Goal: Book appointment/travel/reservation

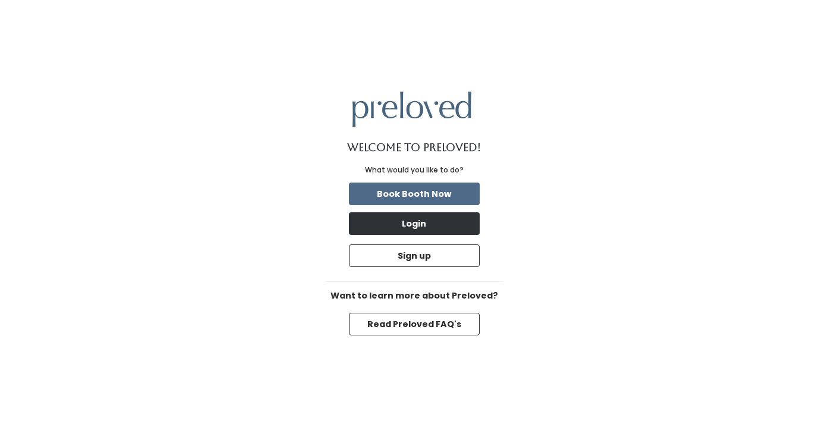
click at [432, 227] on button "Login" at bounding box center [414, 223] width 131 height 23
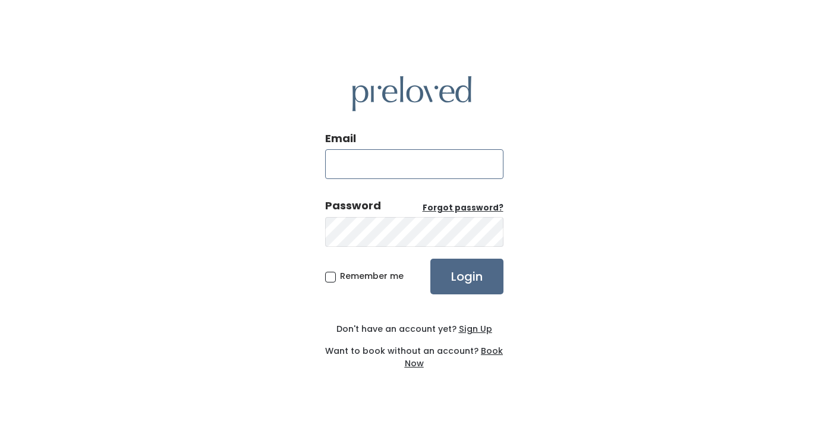
type input "carsea310@gmail.com"
click at [466, 276] on input "Login" at bounding box center [466, 276] width 73 height 36
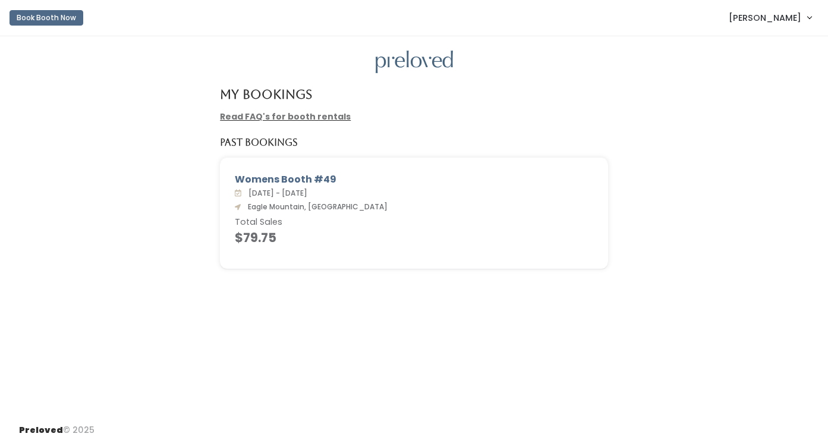
click at [43, 14] on button "Book Booth Now" at bounding box center [47, 17] width 74 height 15
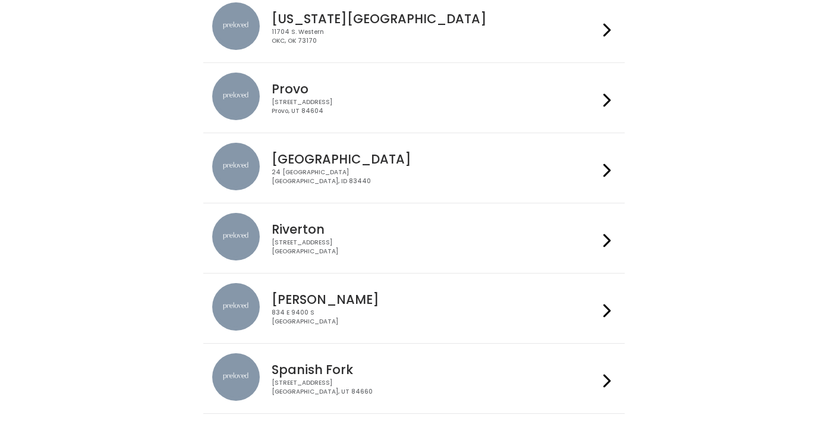
scroll to position [381, 0]
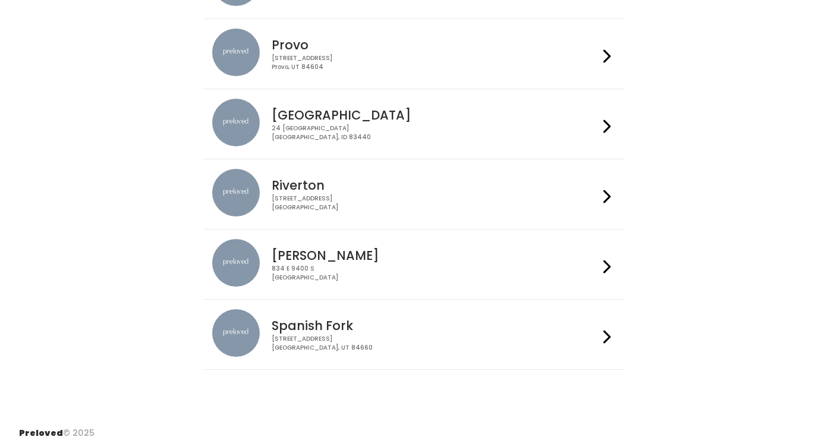
click at [498, 336] on div "[STREET_ADDRESS]" at bounding box center [434, 342] width 327 height 17
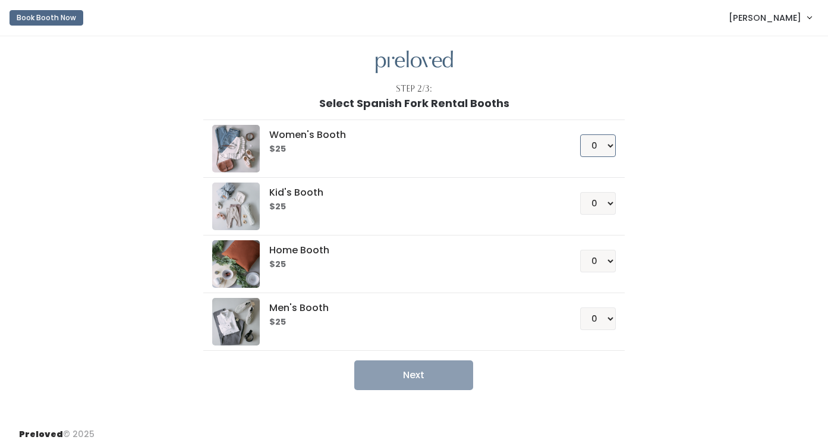
select select "1"
click at [423, 381] on button "Next" at bounding box center [413, 375] width 119 height 30
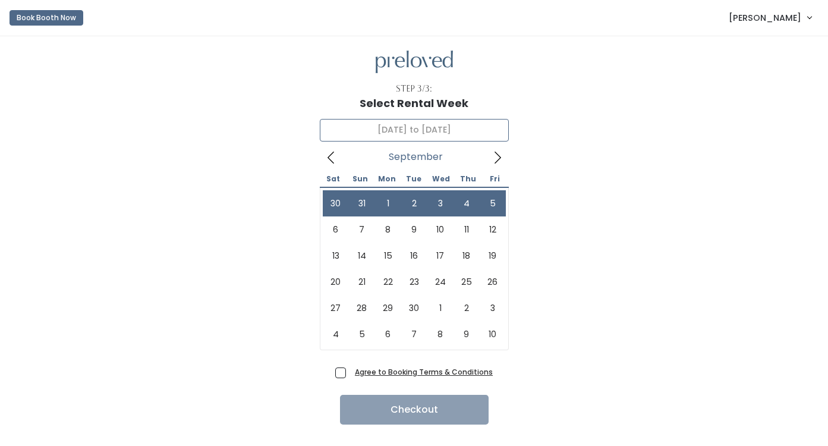
type input "[DATE] to [DATE]"
click at [344, 156] on div "[DATE]" at bounding box center [414, 156] width 142 height 19
click at [332, 158] on icon at bounding box center [330, 157] width 13 height 13
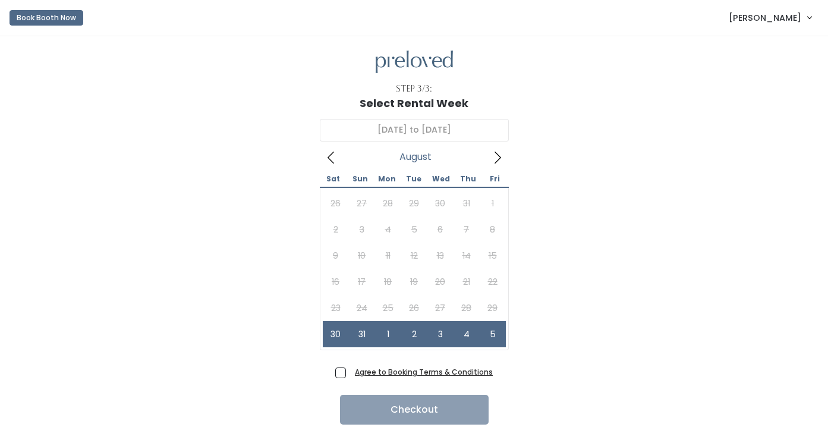
click at [350, 374] on span "Agree to Booking Terms & Conditions" at bounding box center [421, 371] width 143 height 12
click at [350, 373] on input "Agree to Booking Terms & Conditions" at bounding box center [354, 369] width 8 height 8
checkbox input "true"
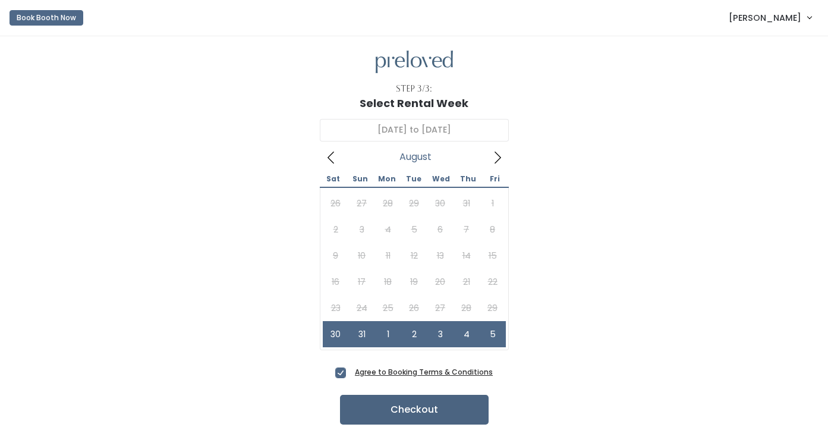
click at [393, 412] on button "Checkout" at bounding box center [414, 409] width 149 height 30
